Goal: Task Accomplishment & Management: Complete application form

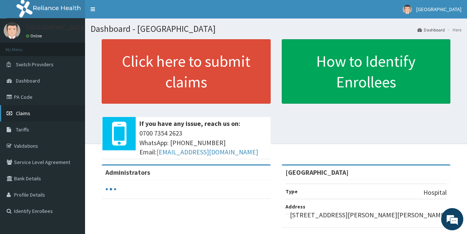
click at [35, 114] on link "Claims" at bounding box center [42, 113] width 85 height 16
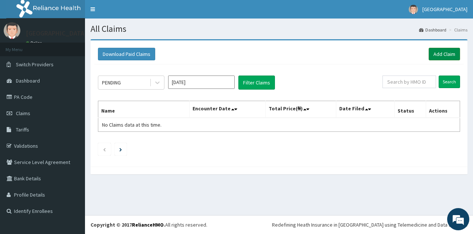
click at [444, 53] on link "Add Claim" at bounding box center [444, 54] width 31 height 13
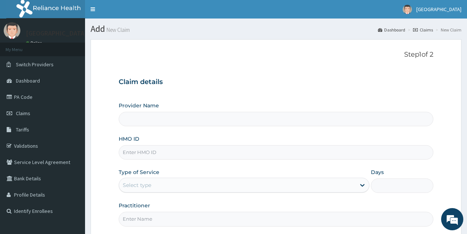
type input "[GEOGRAPHIC_DATA]"
click at [144, 219] on input "Practitioner" at bounding box center [276, 218] width 314 height 14
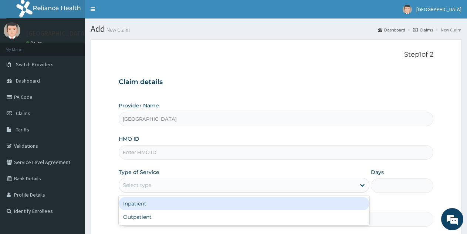
click at [151, 186] on div "Select type" at bounding box center [137, 184] width 28 height 7
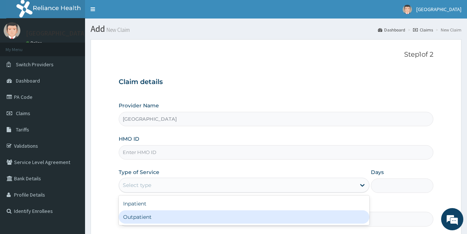
click at [145, 214] on div "Outpatient" at bounding box center [244, 216] width 250 height 13
type input "1"
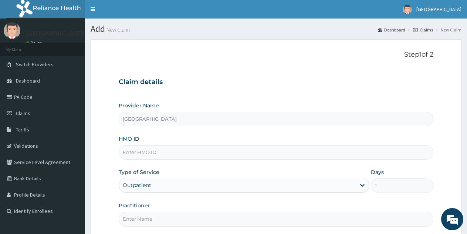
click at [153, 144] on div "HMO ID" at bounding box center [276, 147] width 314 height 24
click at [150, 151] on input "HMO ID" at bounding box center [276, 152] width 314 height 14
paste input "HIC/10298/A"
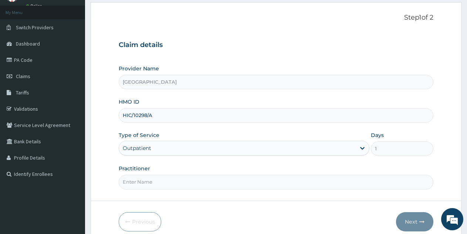
scroll to position [70, 0]
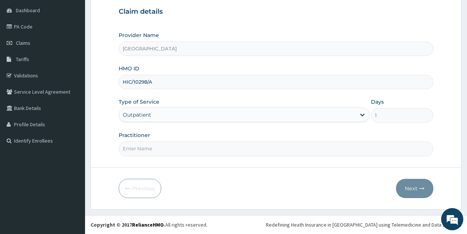
type input "HIC/10298/A"
click at [156, 150] on input "Practitioner" at bounding box center [276, 148] width 314 height 14
type input "DR EYITAYO"
click at [411, 185] on button "Next" at bounding box center [414, 187] width 37 height 19
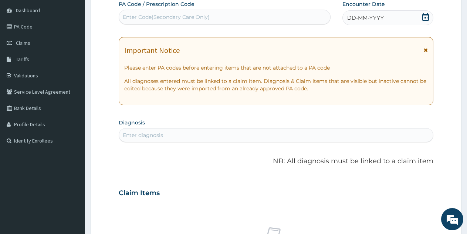
scroll to position [33, 0]
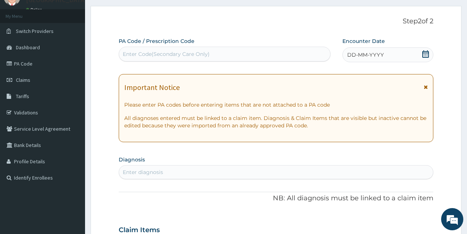
click at [354, 52] on span "DD-MM-YYYY" at bounding box center [365, 54] width 37 height 7
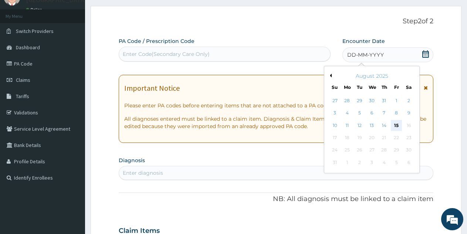
click at [394, 125] on div "15" at bounding box center [396, 125] width 11 height 11
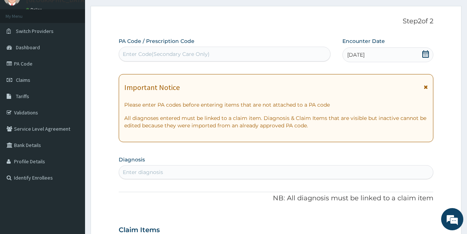
click at [135, 173] on div "Enter diagnosis" at bounding box center [143, 171] width 40 height 7
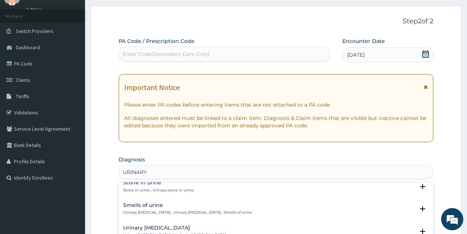
scroll to position [0, 0]
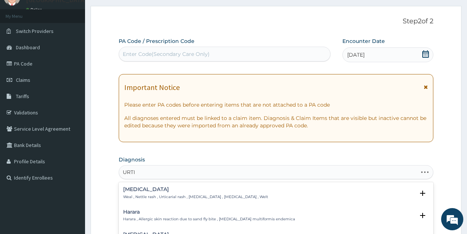
type input "URTI"
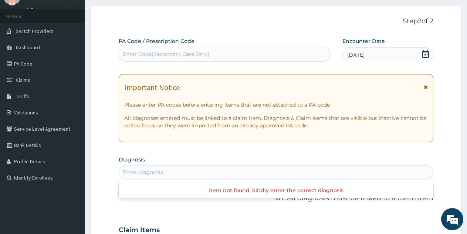
click at [158, 173] on div "Enter diagnosis" at bounding box center [276, 172] width 314 height 12
click at [158, 172] on div "Enter diagnosis" at bounding box center [143, 171] width 40 height 7
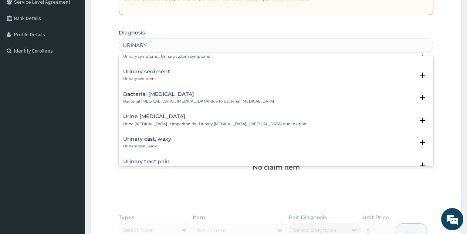
scroll to position [185, 0]
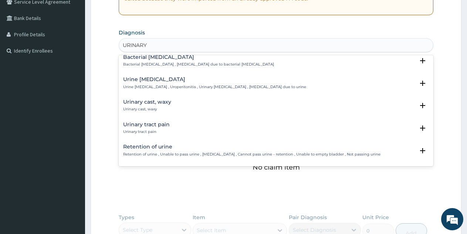
type input "URINARY"
